Goal: Task Accomplishment & Management: Use online tool/utility

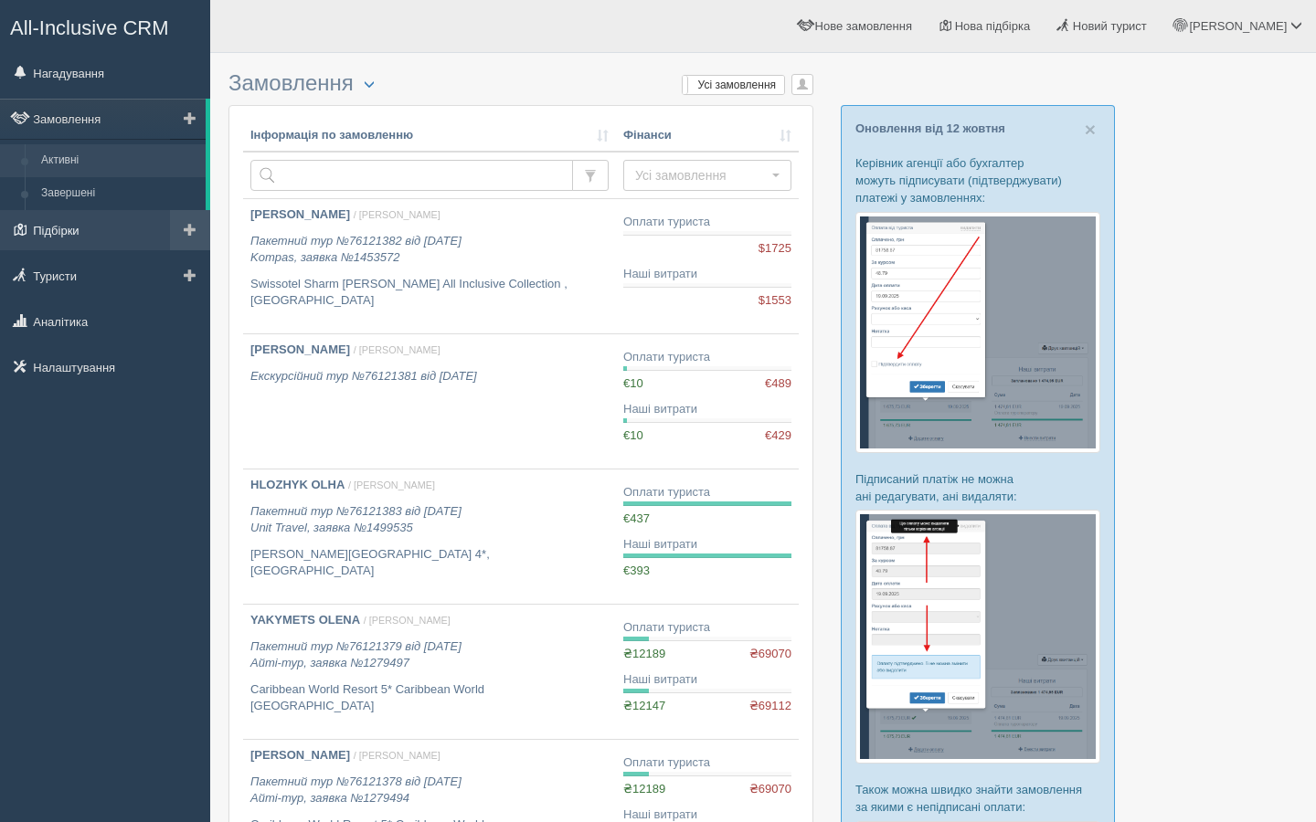
click at [92, 228] on link "Підбірки" at bounding box center [105, 230] width 210 height 40
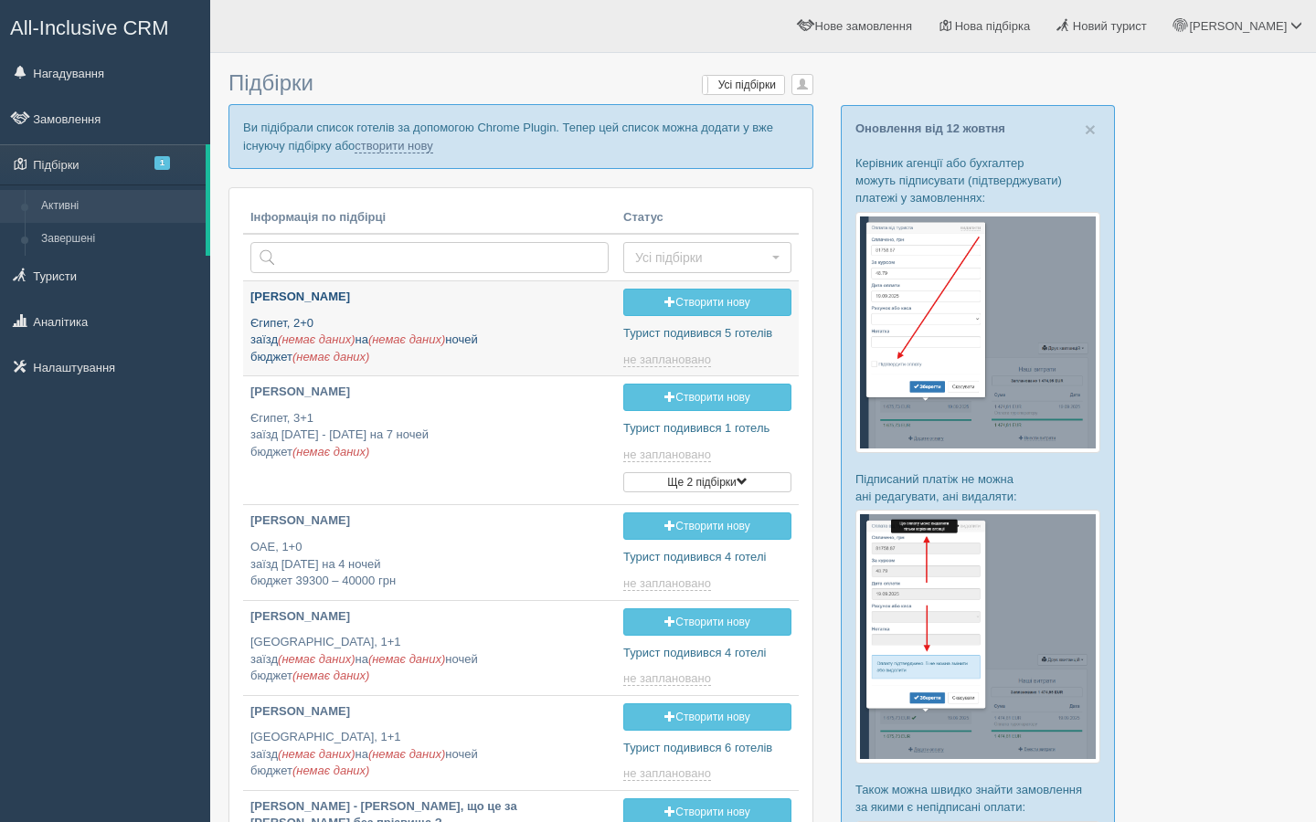
type input "[DATE] 18:50"
click at [419, 308] on div "Ксюша Нікітіна Єгипет, 2+0 заїзд (немає даних) на (немає даних) ночей бюджет (н…" at bounding box center [429, 327] width 358 height 77
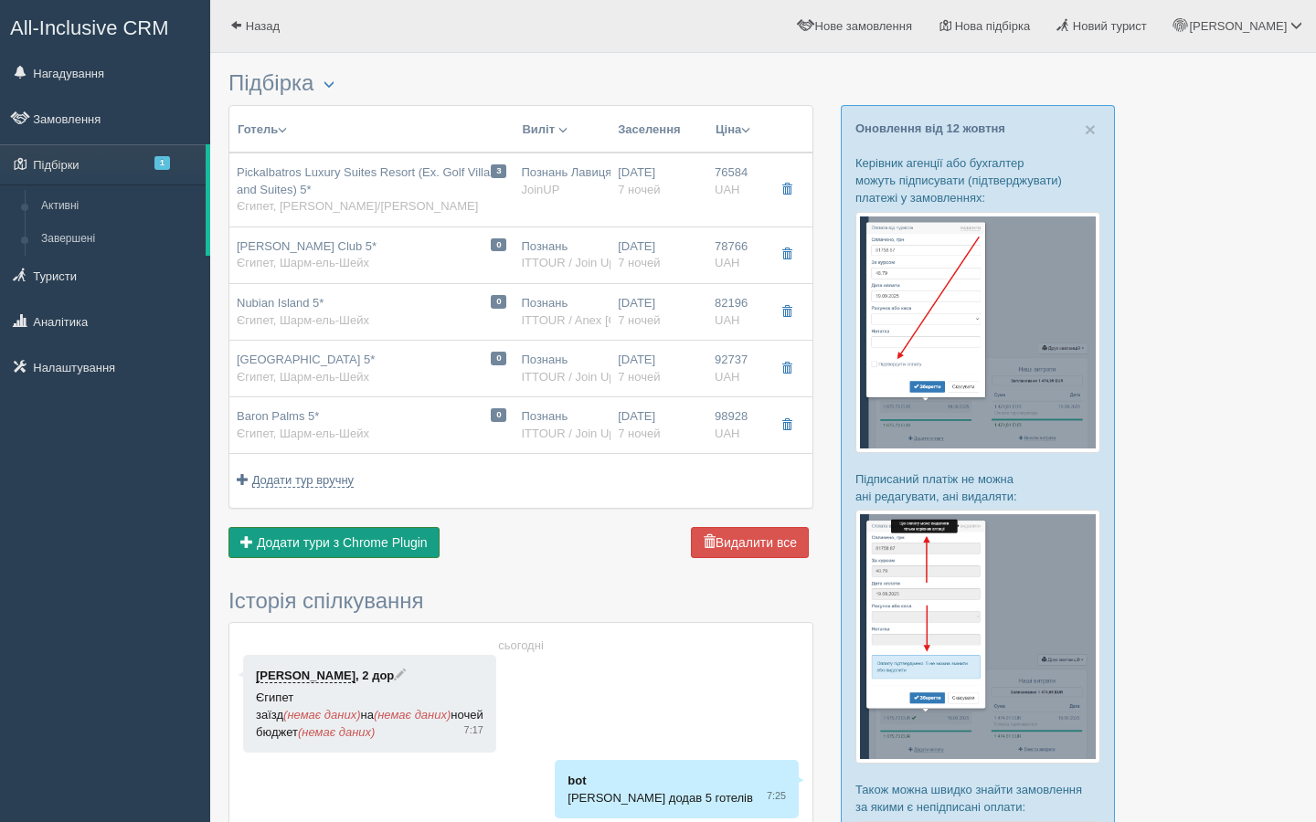
click at [334, 550] on span "Додати тури з Chrome Plugin" at bounding box center [342, 543] width 171 height 15
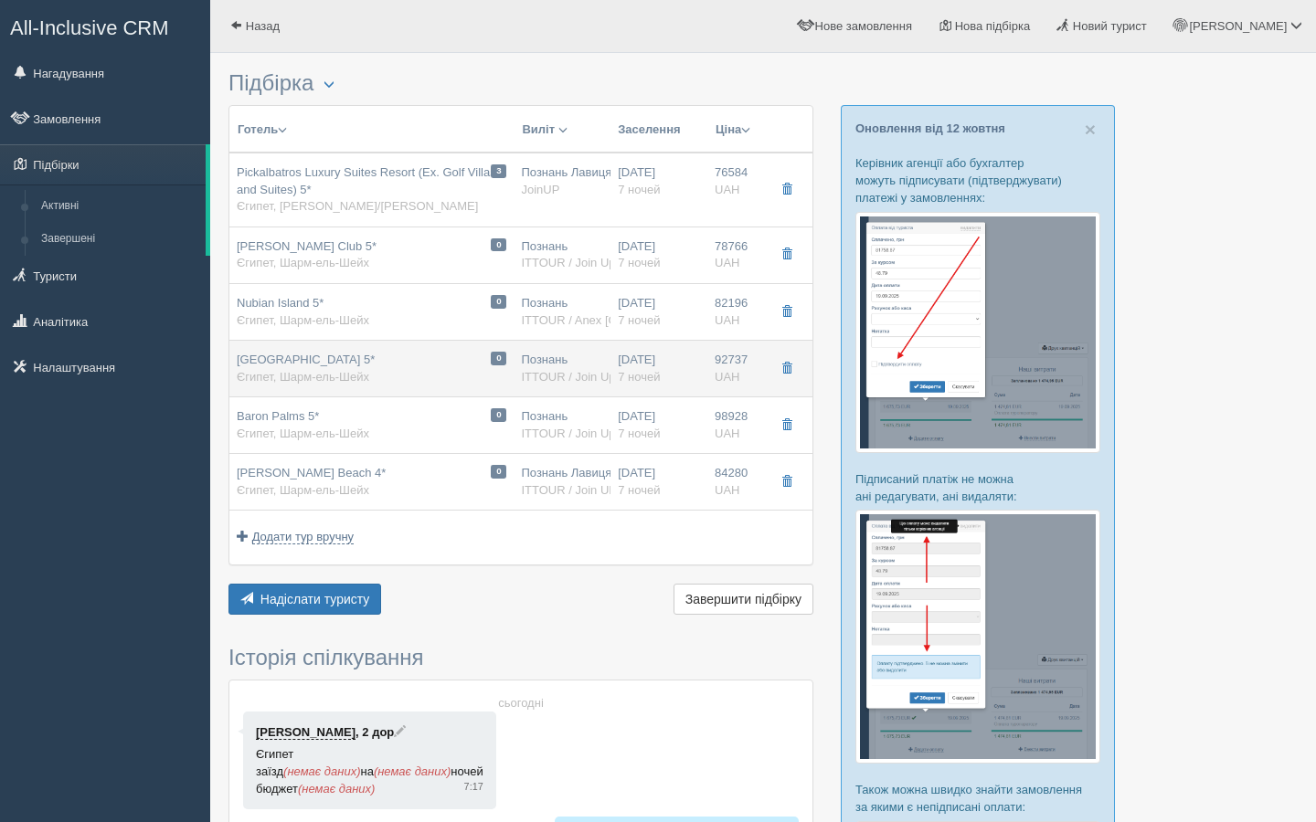
scroll to position [14, 0]
